Goal: Transaction & Acquisition: Purchase product/service

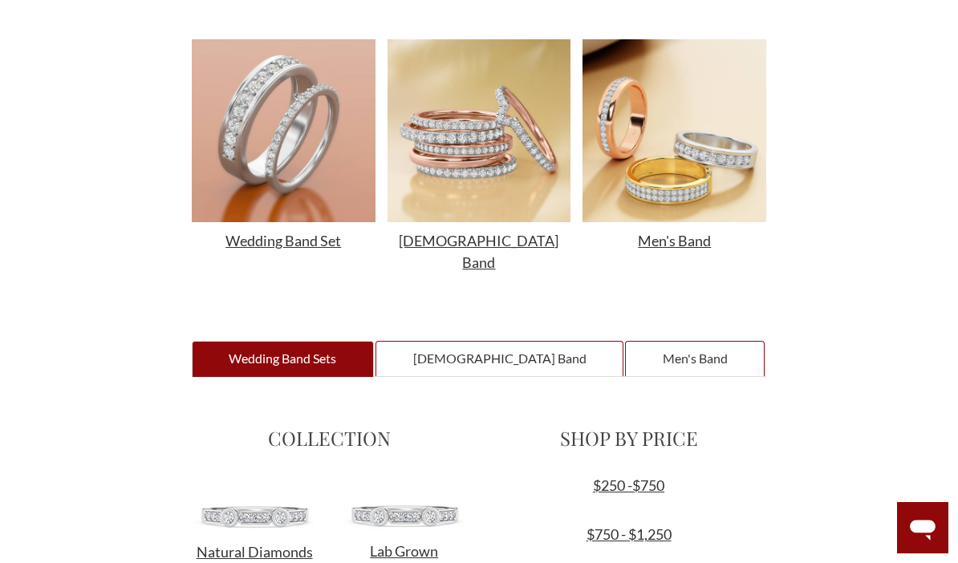
scroll to position [677, 0]
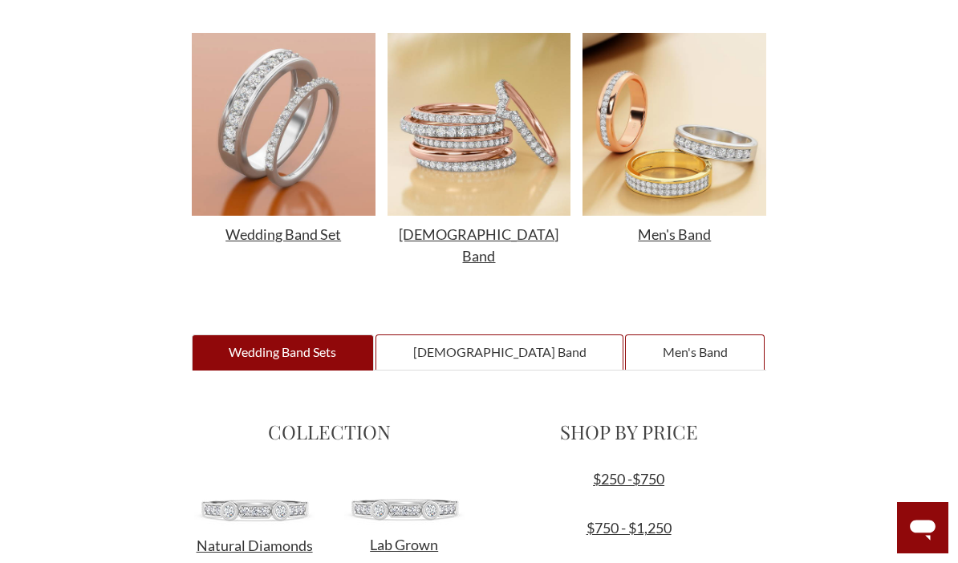
click at [460, 334] on div "Ladies Band" at bounding box center [499, 351] width 248 height 35
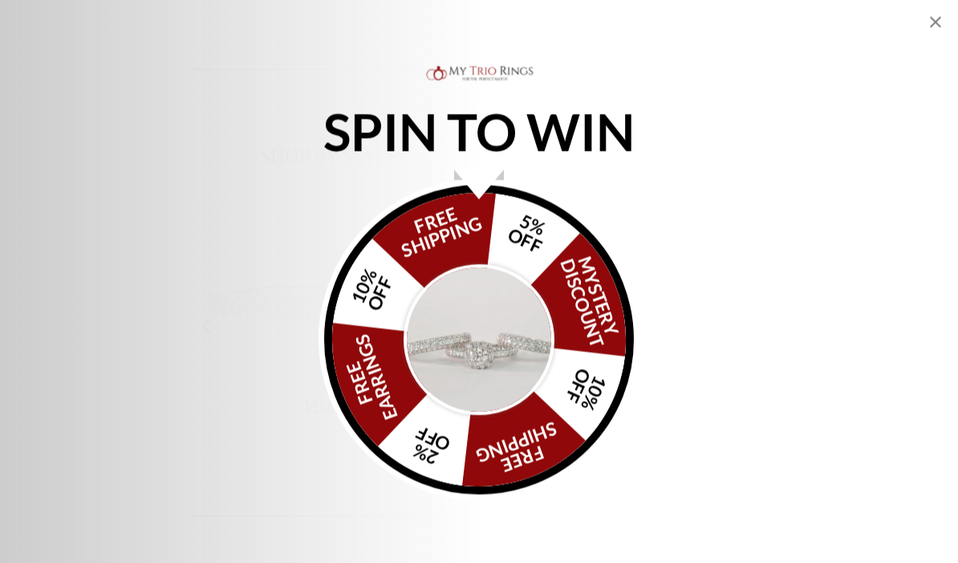
scroll to position [1413, 0]
click at [465, 389] on img "Alia popup" at bounding box center [478, 340] width 151 height 151
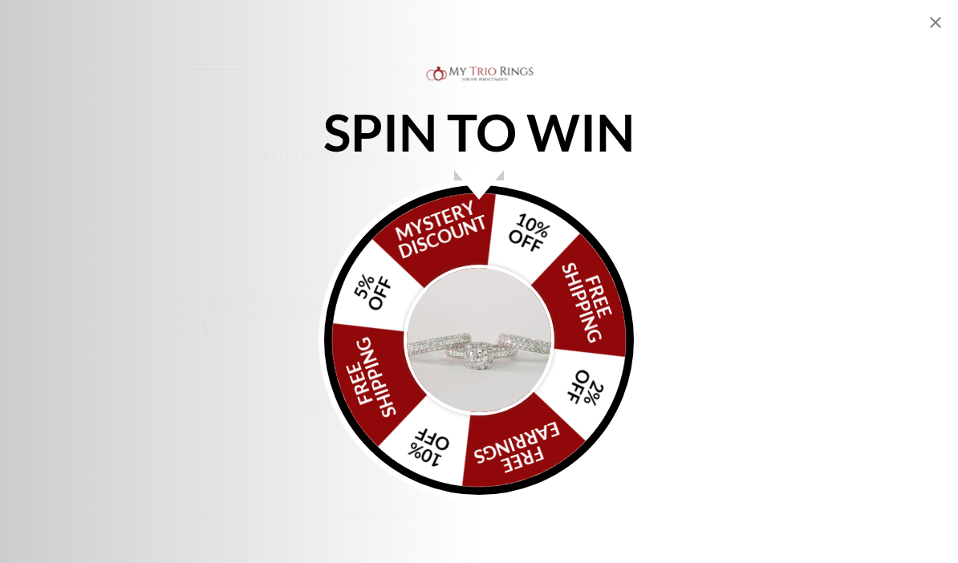
click at [386, 316] on div "FREE SHIPPING 5% OFF Mystery Discount 10% OFF FREE SHIPPING 2% OFF FREE EARRING…" at bounding box center [479, 340] width 310 height 310
click at [931, 21] on icon "Close popup" at bounding box center [935, 22] width 19 height 19
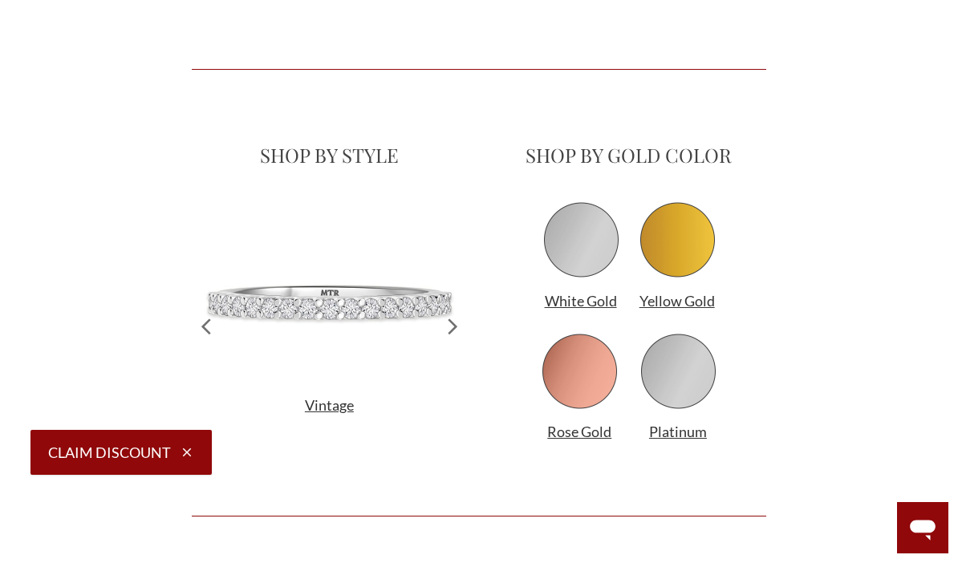
select select "US"
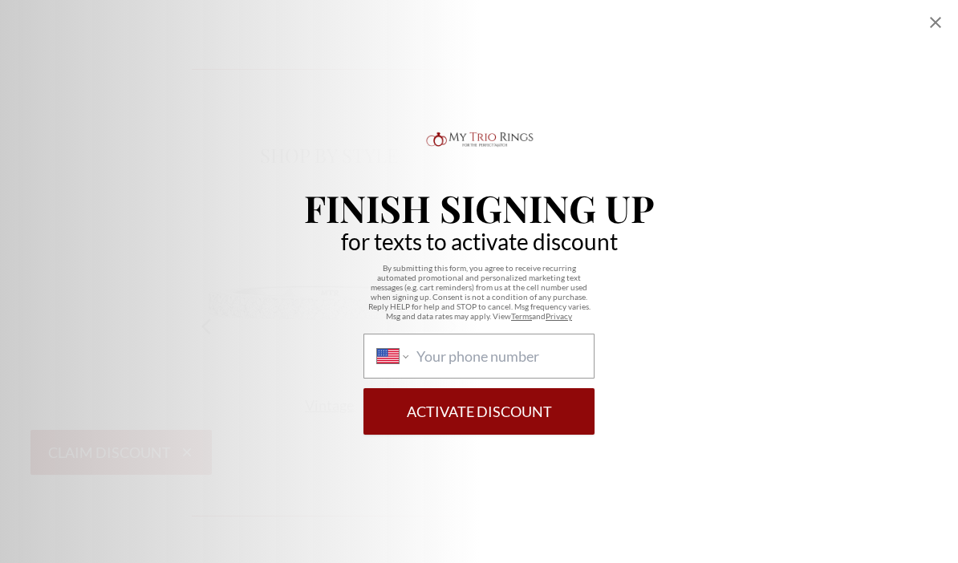
click at [924, 19] on div "Finish Signing Up for texts to activate discount By submitting this form, you a…" at bounding box center [479, 281] width 958 height 563
click at [936, 25] on icon "Close popup" at bounding box center [935, 22] width 19 height 19
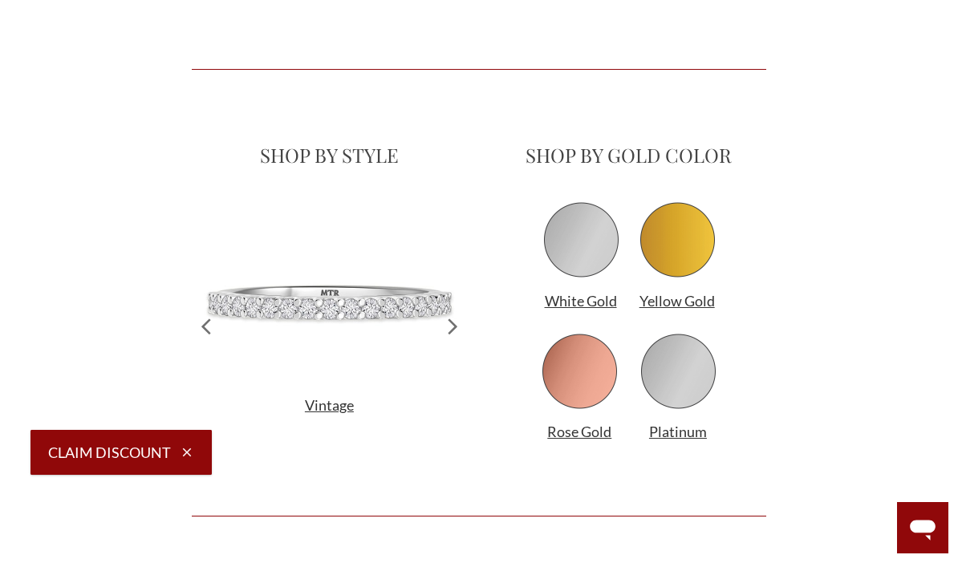
click at [682, 225] on img at bounding box center [677, 240] width 80 height 80
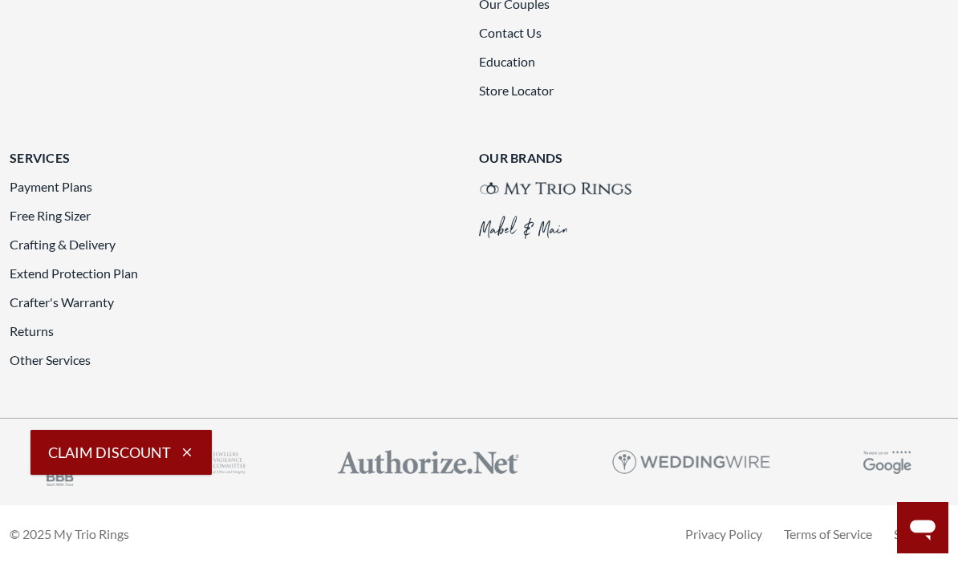
scroll to position [3663, 0]
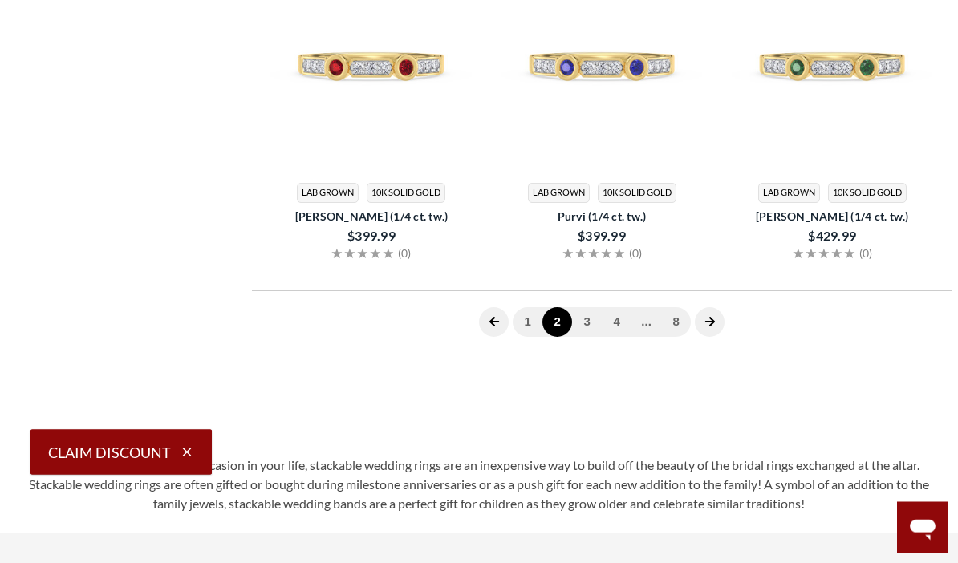
scroll to position [376, 0]
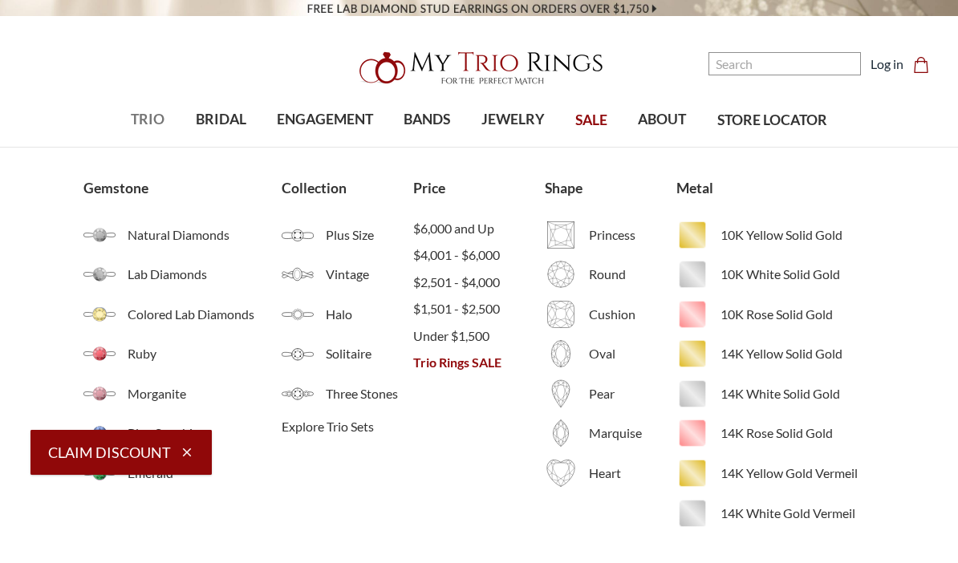
click at [144, 111] on span "TRIO" at bounding box center [148, 119] width 34 height 21
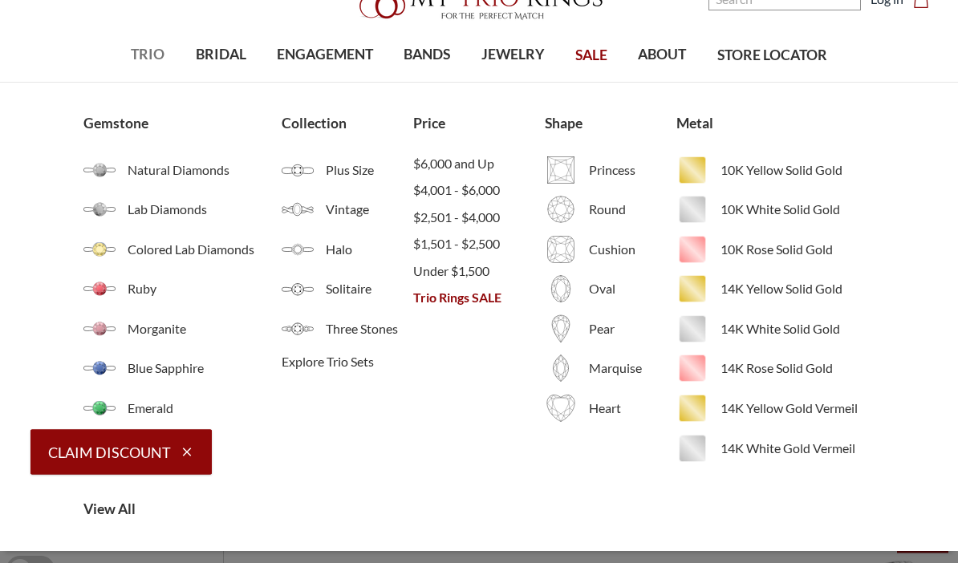
scroll to position [75, 0]
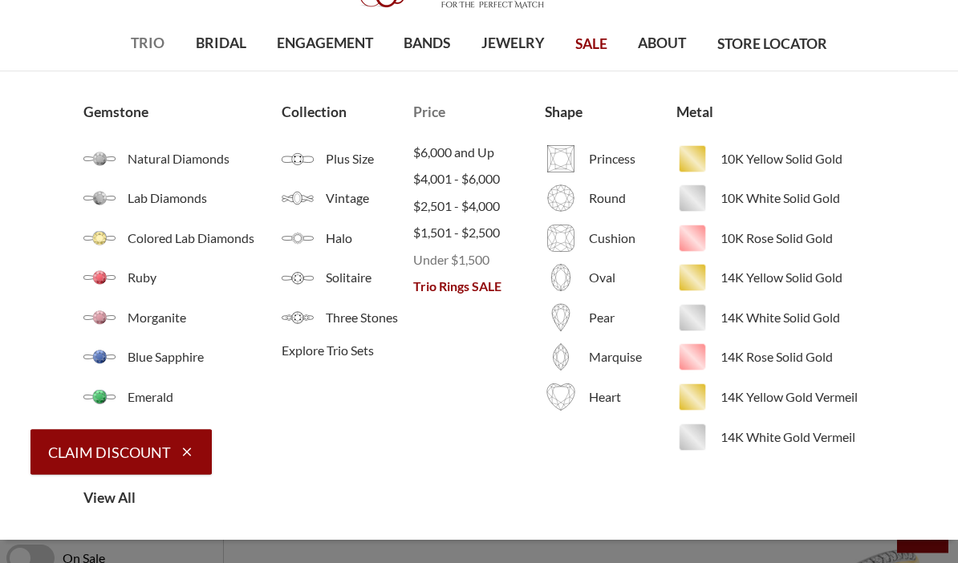
click at [472, 264] on span "Under $1,500" at bounding box center [479, 260] width 132 height 19
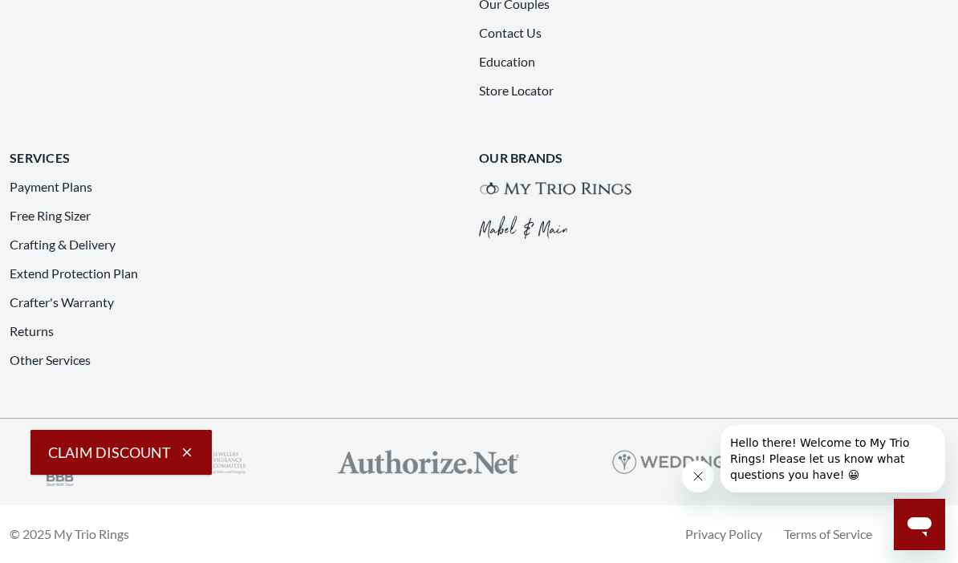
scroll to position [3898, 0]
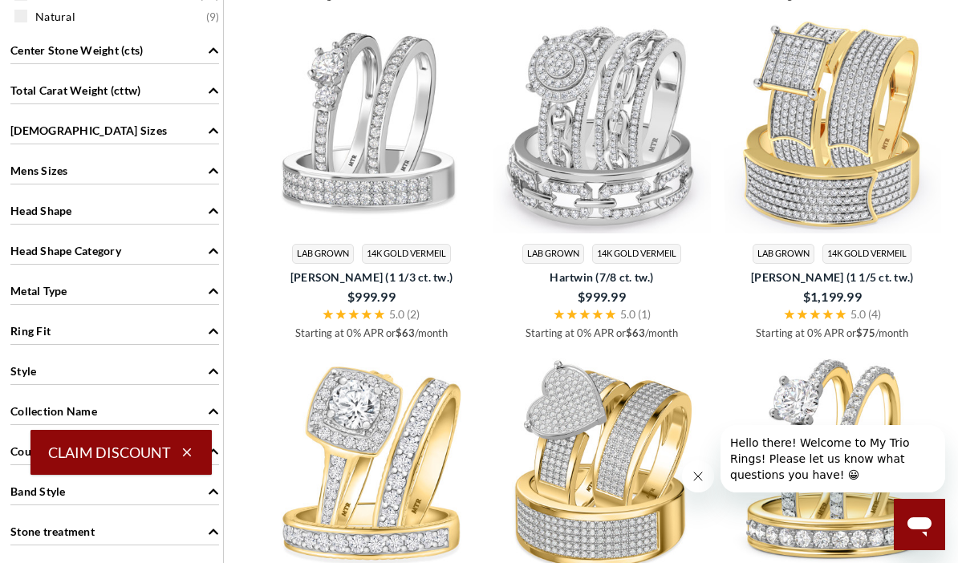
scroll to position [1218, 0]
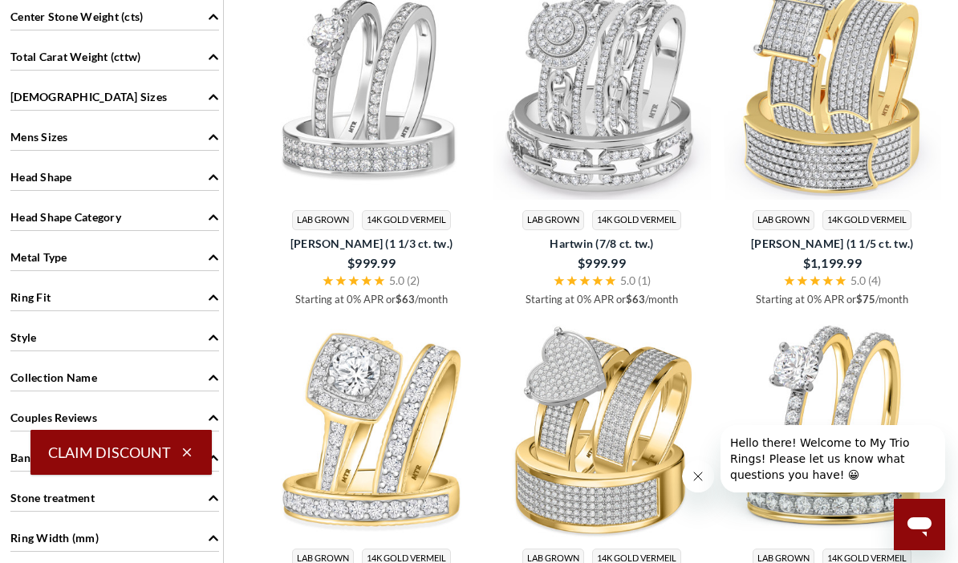
click at [847, 134] on img at bounding box center [832, 90] width 217 height 217
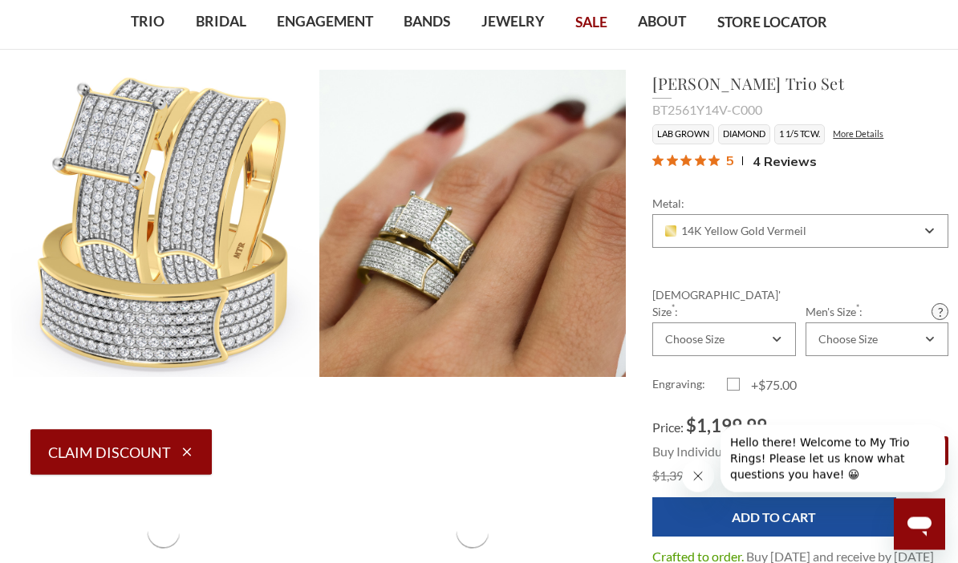
scroll to position [101, 0]
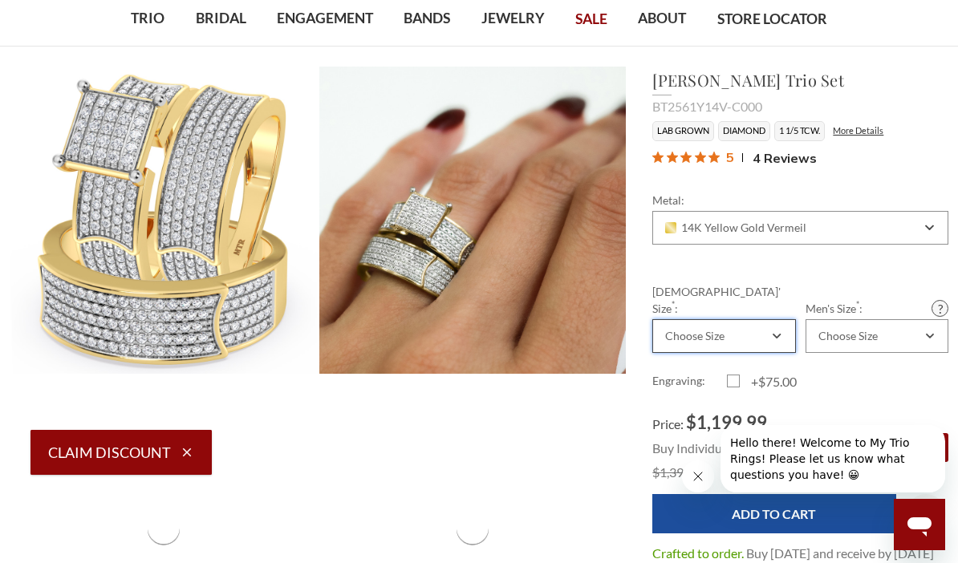
click at [776, 334] on icon "Combobox" at bounding box center [776, 335] width 6 height 3
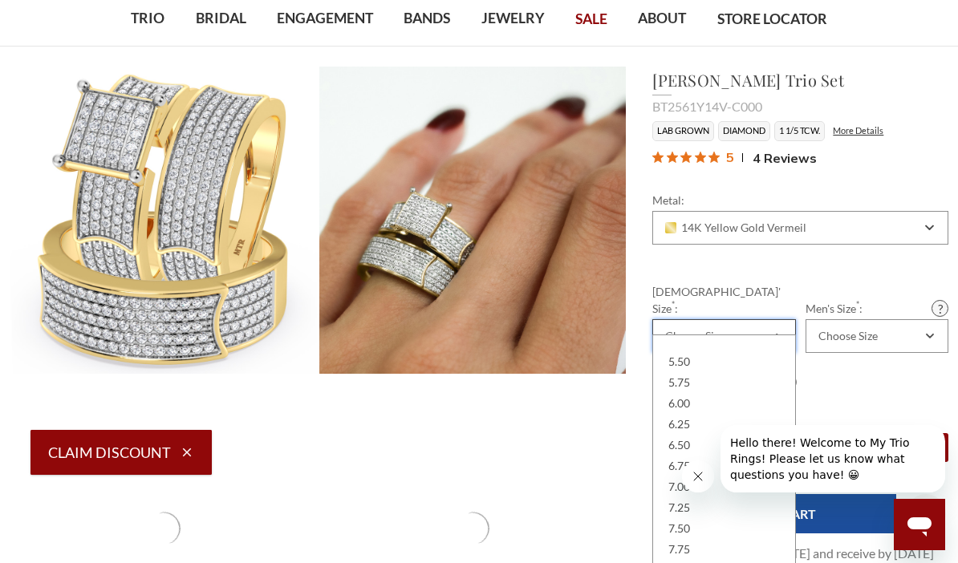
scroll to position [228, 0]
click at [712, 404] on div "6.00" at bounding box center [724, 398] width 122 height 21
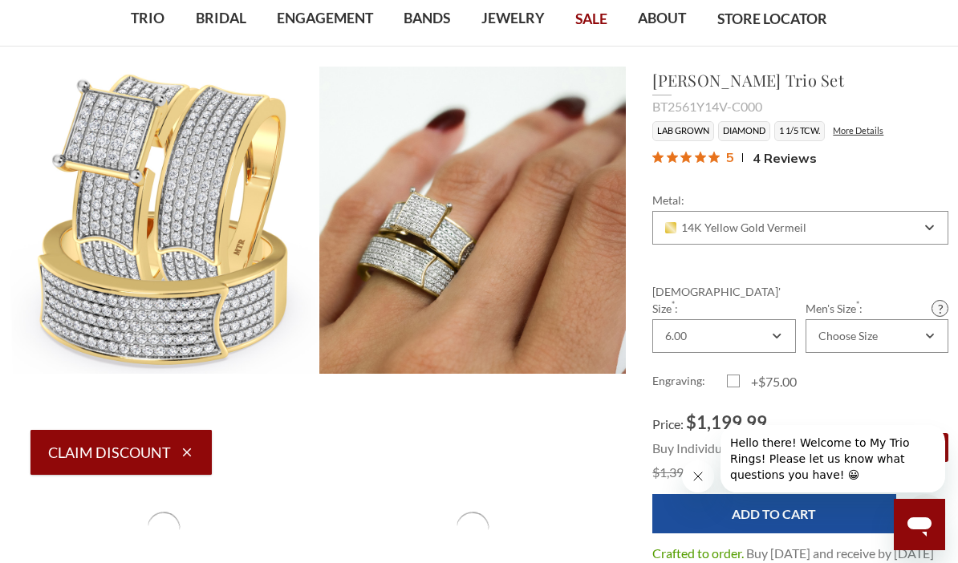
click at [895, 325] on div "Choose Size" at bounding box center [876, 336] width 143 height 34
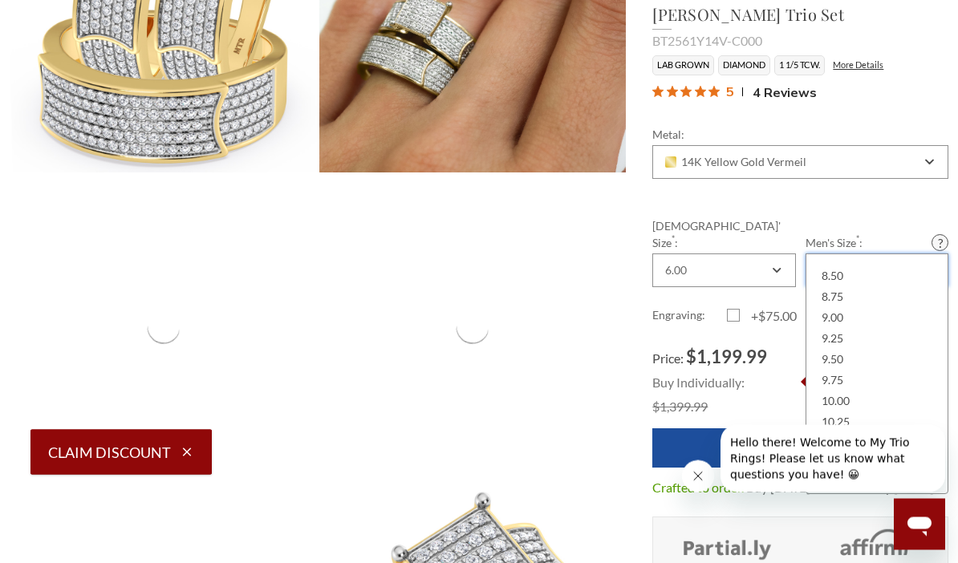
scroll to position [303, 0]
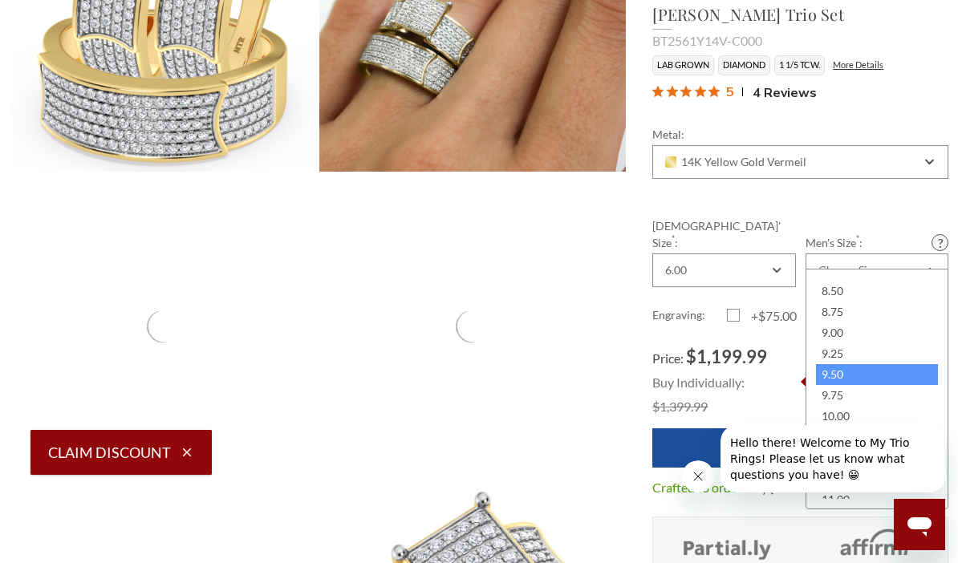
click at [839, 379] on div "9.50" at bounding box center [877, 374] width 122 height 21
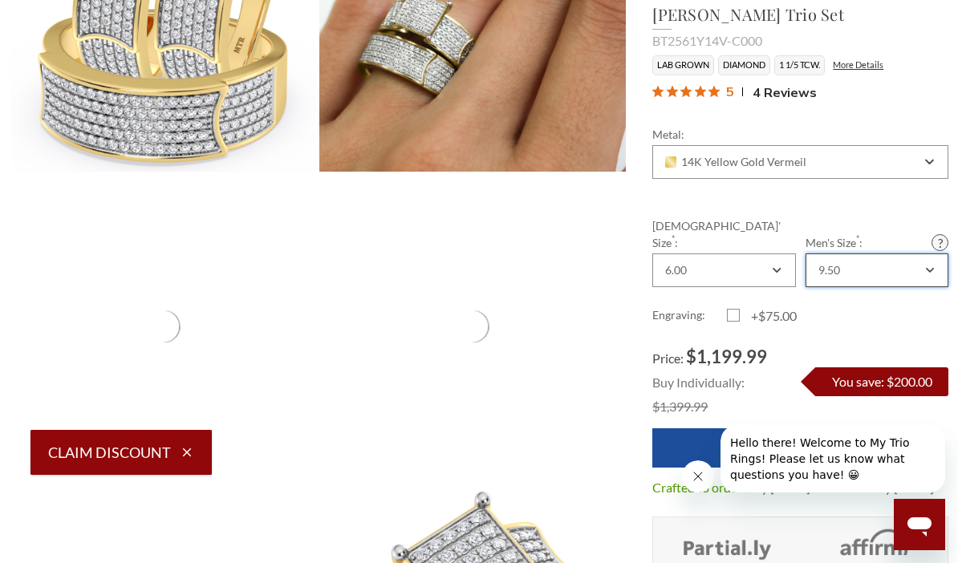
scroll to position [0, 0]
click at [736, 306] on label "+$75.00" at bounding box center [764, 315] width 74 height 19
click at [734, 318] on input "+$75.00" at bounding box center [733, 318] width 1 height 1
checkbox input "true"
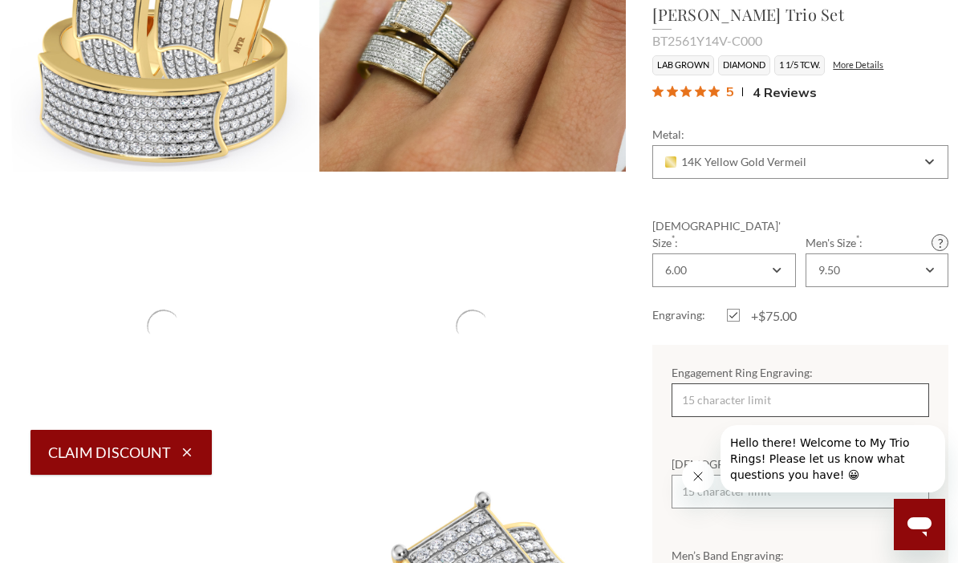
click at [793, 383] on input "Engagement Ring Engraving:" at bounding box center [799, 400] width 257 height 34
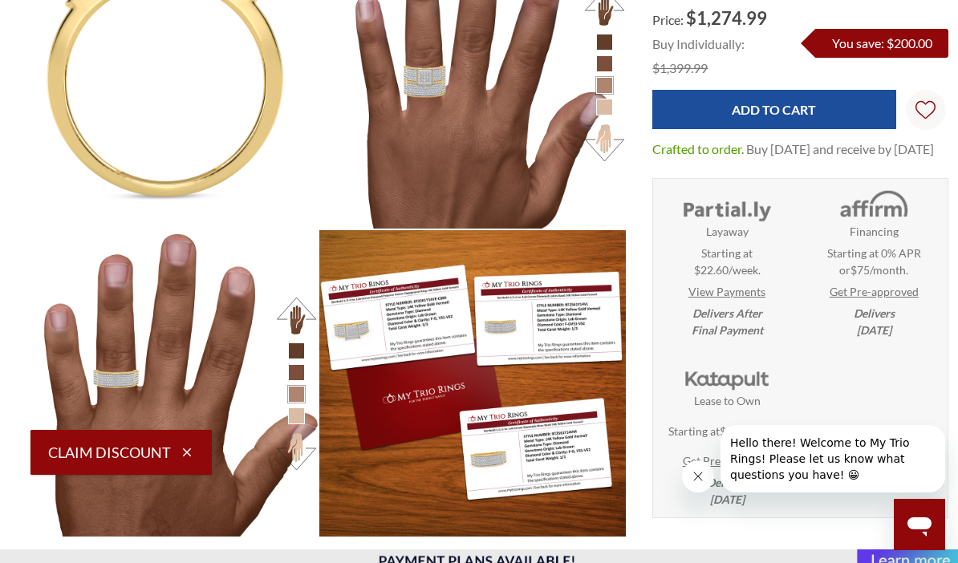
scroll to position [2097, 0]
